Goal: Transaction & Acquisition: Purchase product/service

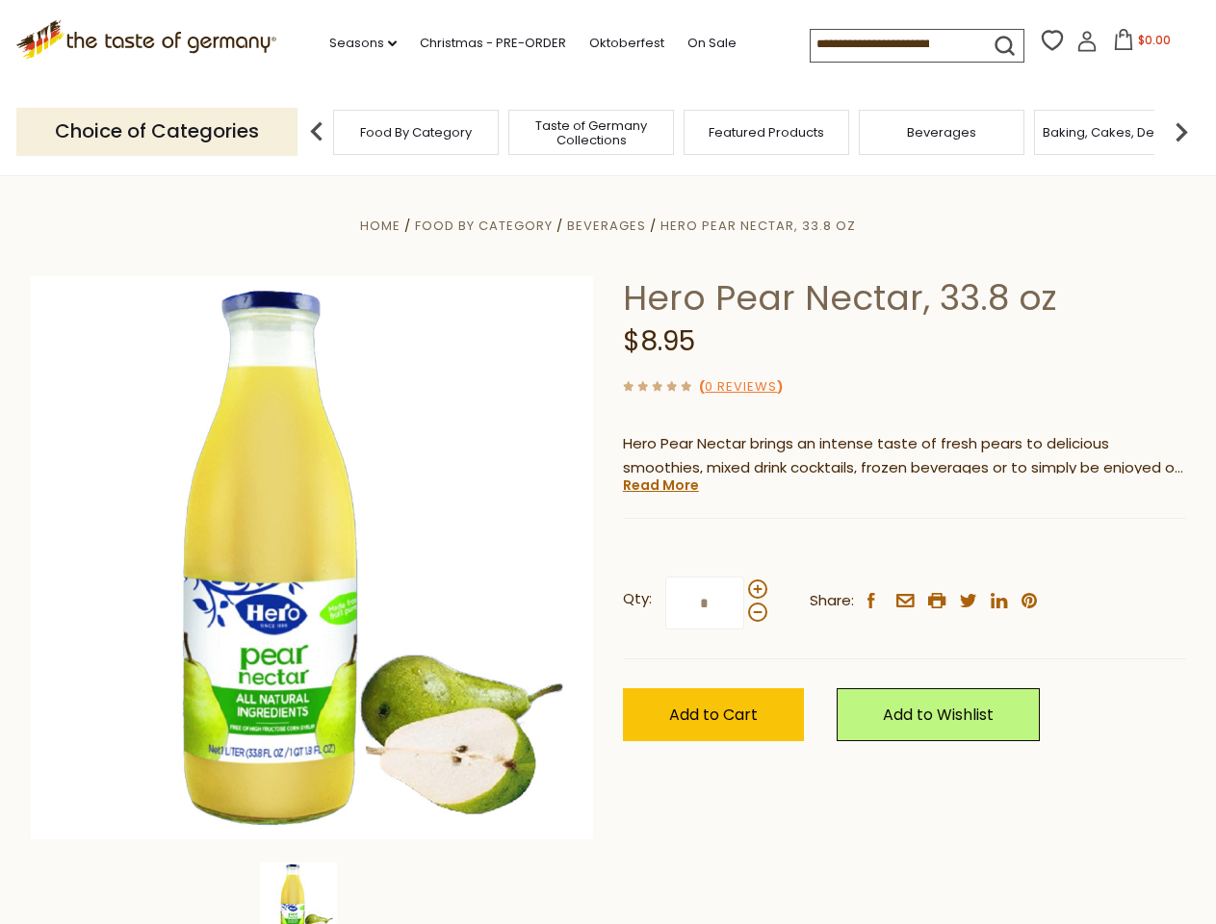
click at [608, 462] on div "Home Food By Category Beverages Hero Pear Nectar, 33.8 oz Hero Pear Nectar, 33.…" at bounding box center [608, 585] width 1184 height 742
click at [355, 43] on link "Seasons dropdown_arrow" at bounding box center [362, 43] width 67 height 21
click at [1138, 45] on span "$0.00" at bounding box center [1154, 40] width 33 height 16
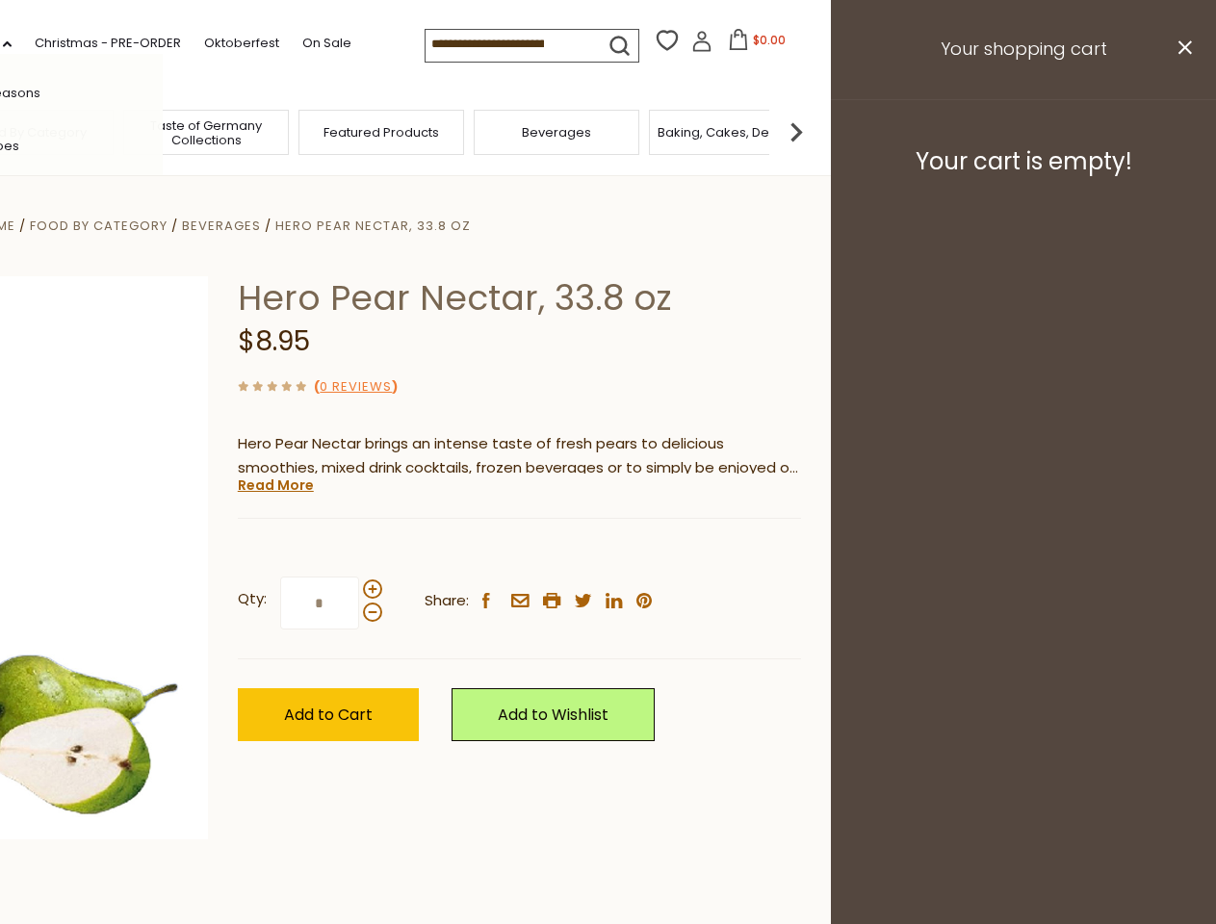
click at [324, 131] on span "Featured Products" at bounding box center [382, 132] width 116 height 14
click at [1182, 131] on footer "Your cart is empty!" at bounding box center [1023, 161] width 385 height 124
click at [608, 550] on div "Qty: * Share: facebook email printer twitter linkedin pinterest" at bounding box center [519, 604] width 563 height 112
click at [312, 894] on div "Home Food By Category Beverages Hero Pear Nectar, 33.8 oz Hero Pear Nectar, 33.…" at bounding box center [223, 585] width 1184 height 742
